Goal: Task Accomplishment & Management: Manage account settings

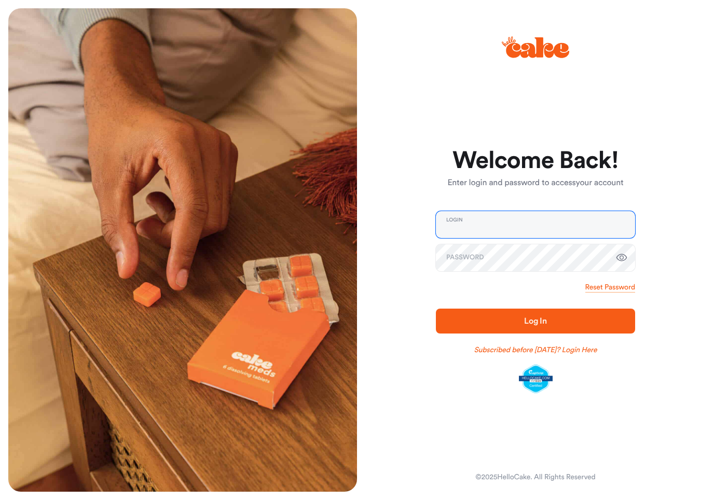
type input "**********"
click at [536, 321] on button "Log In" at bounding box center [535, 321] width 199 height 25
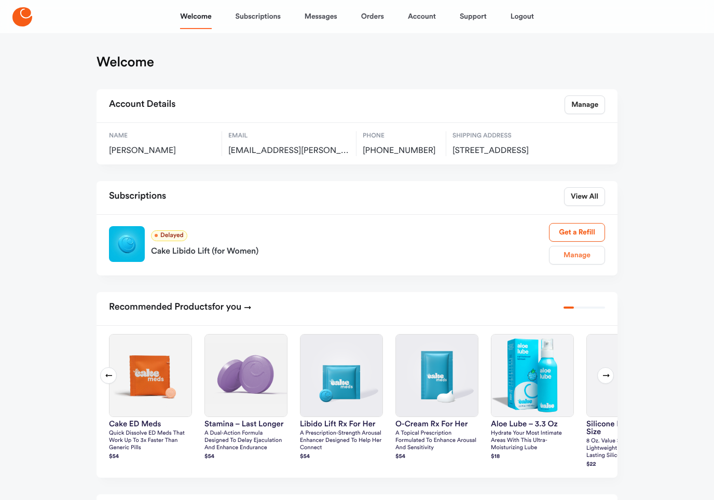
click at [574, 265] on link "Manage" at bounding box center [577, 255] width 56 height 19
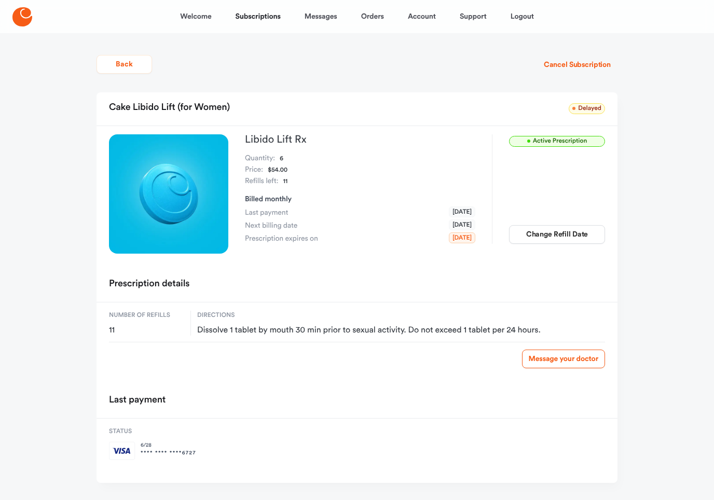
scroll to position [11, 0]
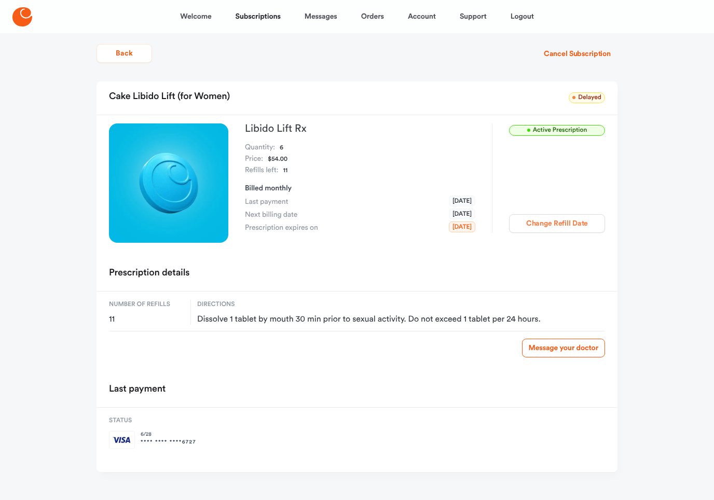
click at [551, 228] on button "Change Refill Date" at bounding box center [557, 223] width 96 height 19
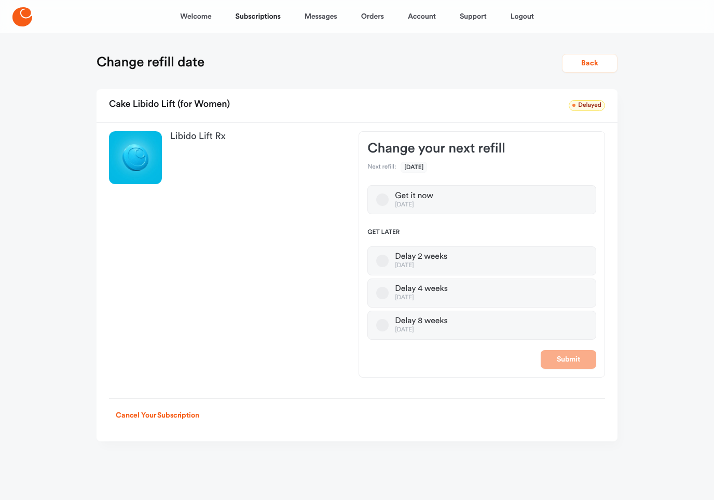
click at [387, 203] on button "Get it now [DATE]" at bounding box center [382, 200] width 12 height 12
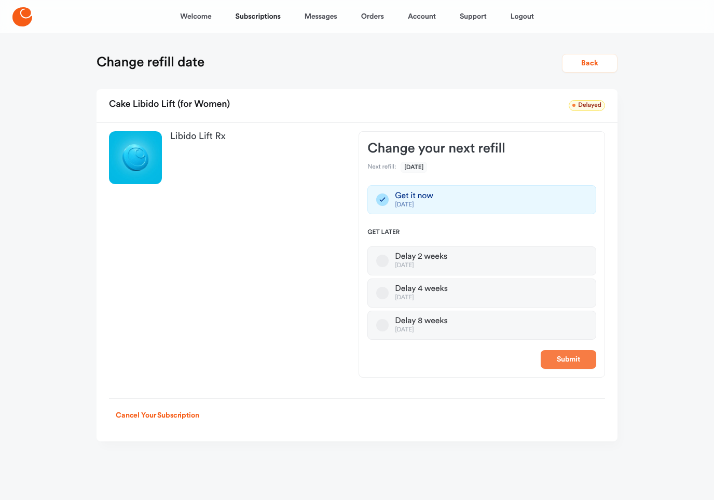
click at [571, 359] on button "Submit" at bounding box center [569, 359] width 56 height 19
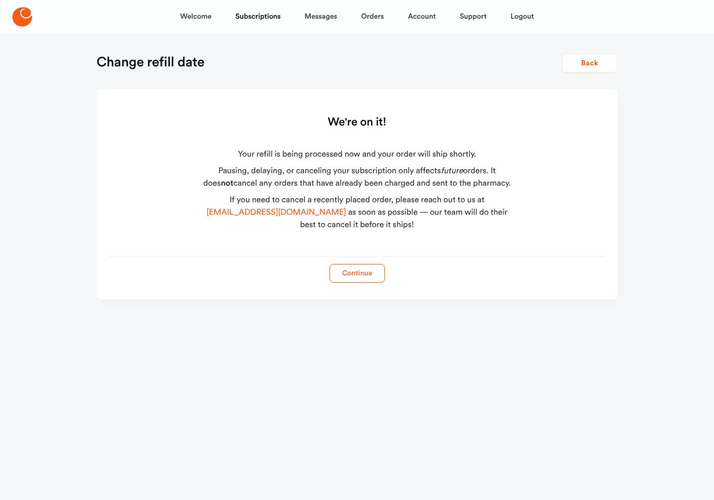
click at [349, 273] on button "Continue" at bounding box center [358, 273] width 56 height 19
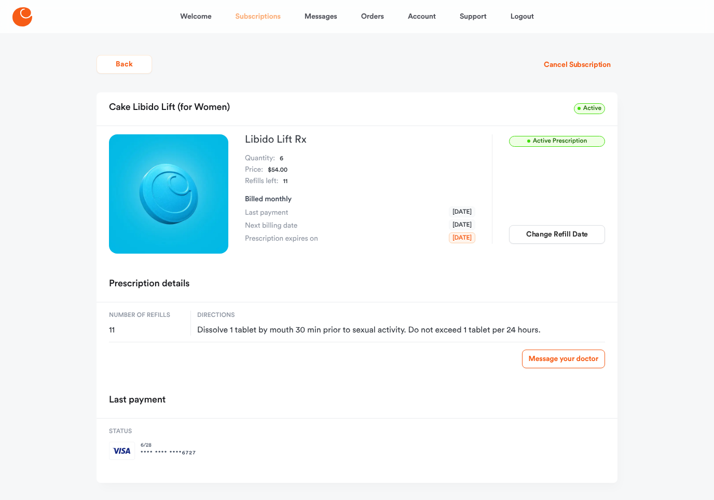
click at [258, 18] on link "Subscriptions" at bounding box center [258, 16] width 45 height 25
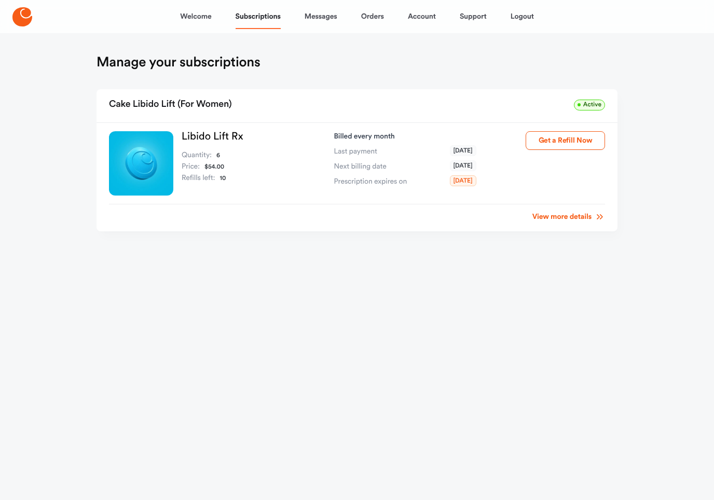
click at [565, 221] on link "View more details" at bounding box center [569, 217] width 73 height 10
